Goal: Find specific page/section: Find specific page/section

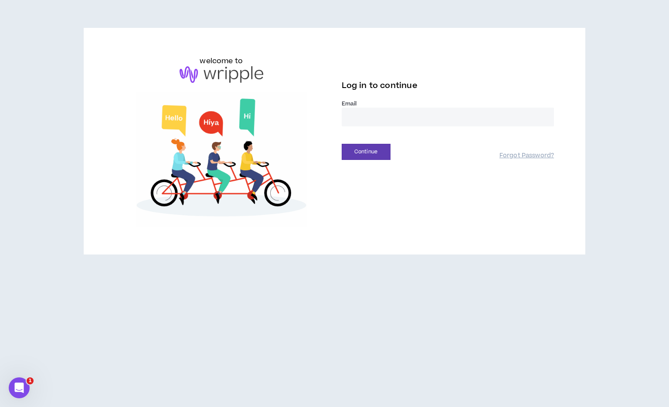
click at [384, 107] on label "Email *" at bounding box center [448, 104] width 213 height 8
click at [386, 117] on input "email" at bounding box center [448, 117] width 213 height 19
type input "**********"
click at [384, 153] on button "Continue" at bounding box center [366, 152] width 49 height 16
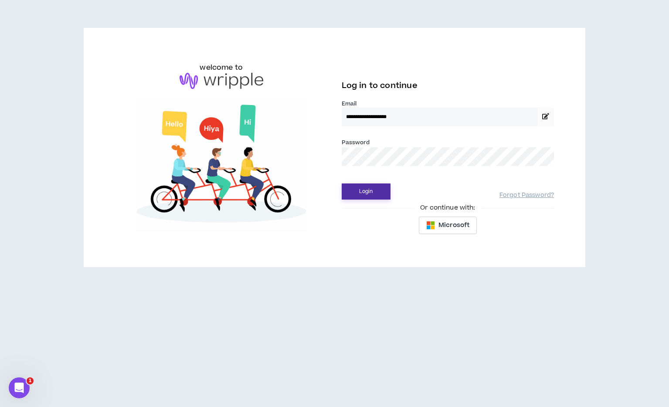
click at [378, 193] on button "Login" at bounding box center [366, 192] width 49 height 16
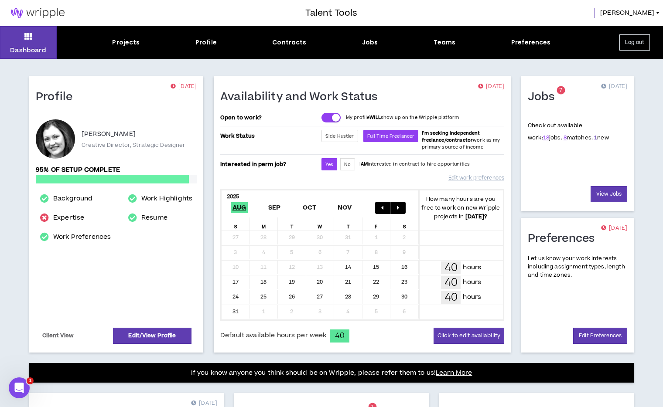
click at [594, 137] on link "1" at bounding box center [595, 138] width 3 height 8
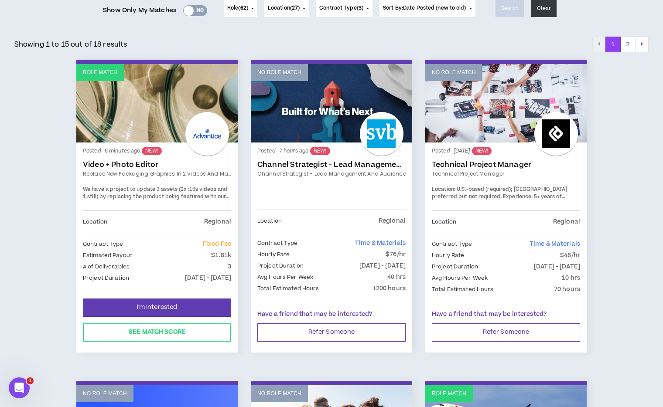
scroll to position [140, 0]
